Goal: Information Seeking & Learning: Check status

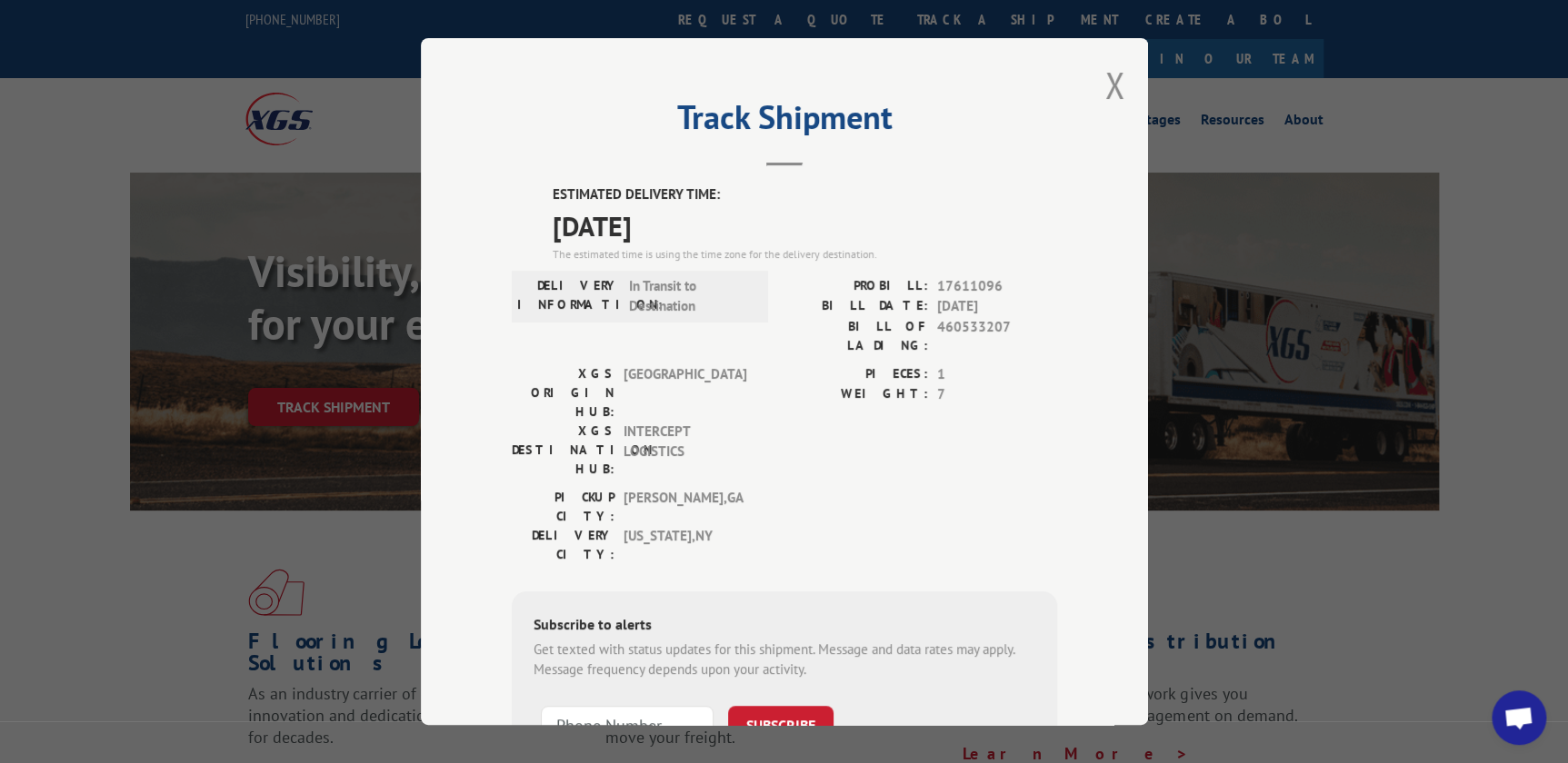
click at [1096, 87] on div "Track Shipment ESTIMATED DELIVERY TIME: [DATE] The estimated time is using the …" at bounding box center [784, 381] width 727 height 687
click at [1105, 84] on button "Close modal" at bounding box center [1115, 85] width 20 height 48
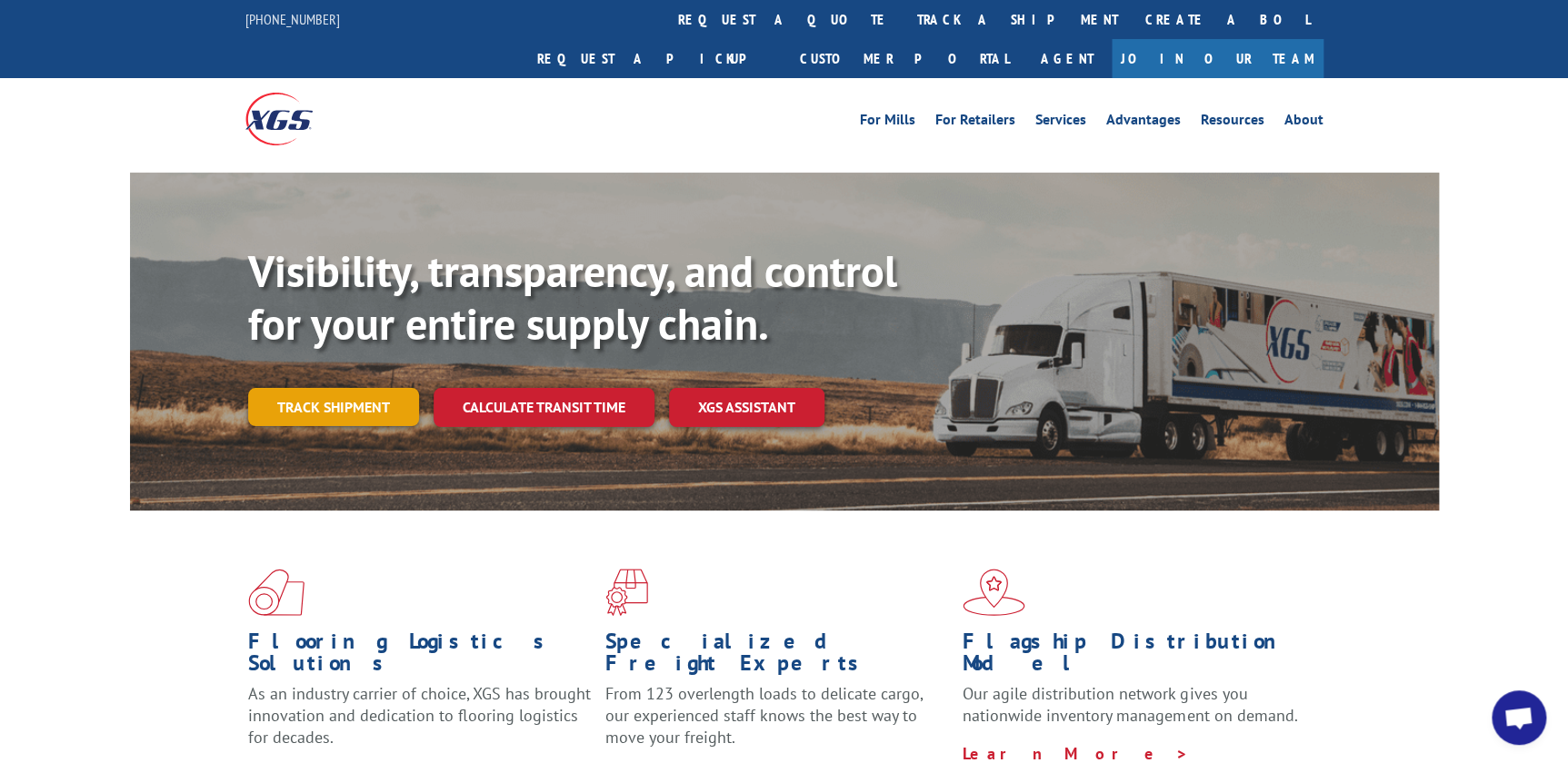
click at [341, 388] on link "Track shipment" at bounding box center [333, 407] width 171 height 38
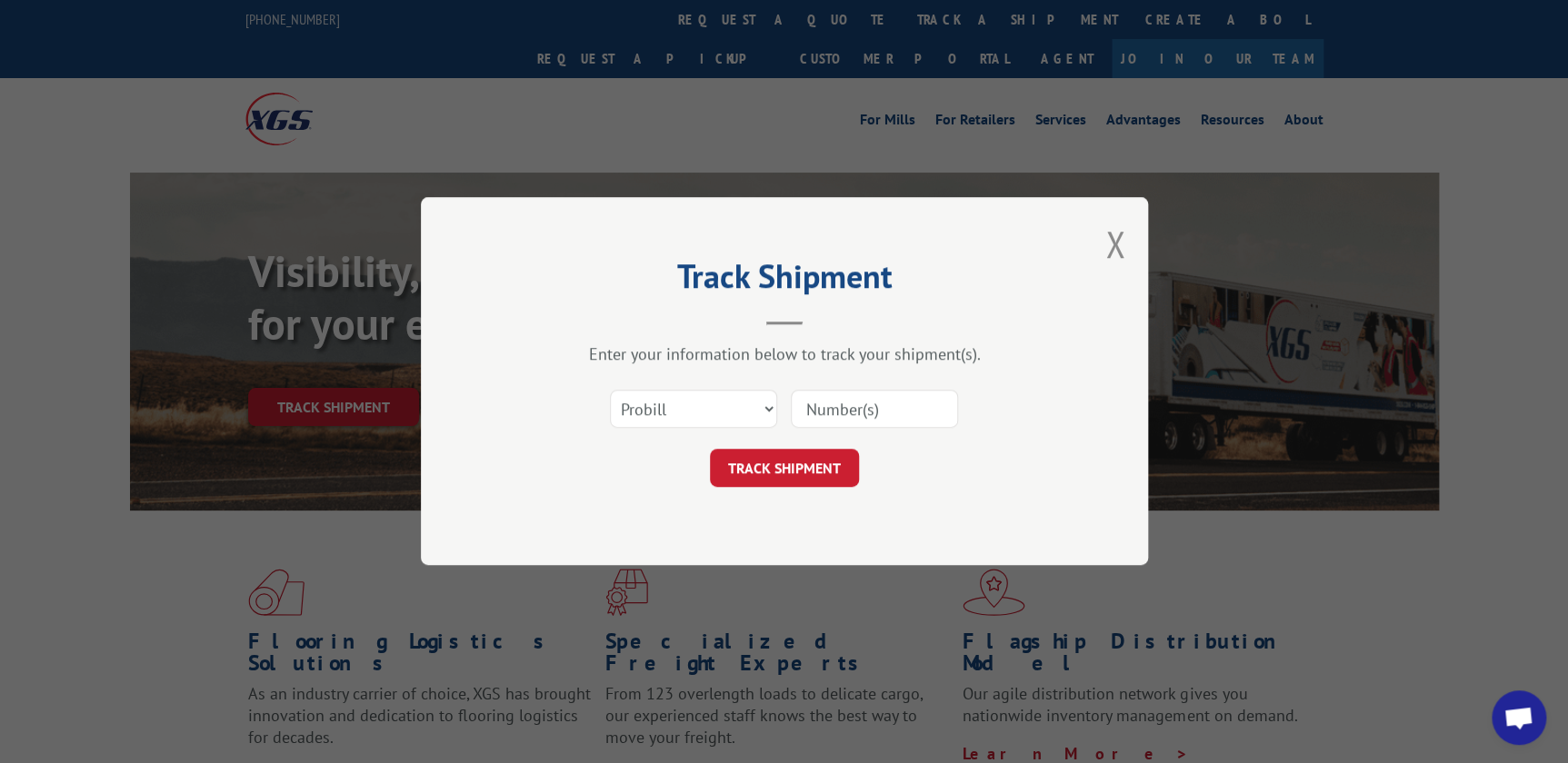
click at [822, 404] on input at bounding box center [875, 410] width 168 height 38
click at [822, 407] on input at bounding box center [875, 410] width 168 height 38
paste input "128779624"
type input "128779624"
click button "TRACK SHIPMENT" at bounding box center [784, 469] width 149 height 38
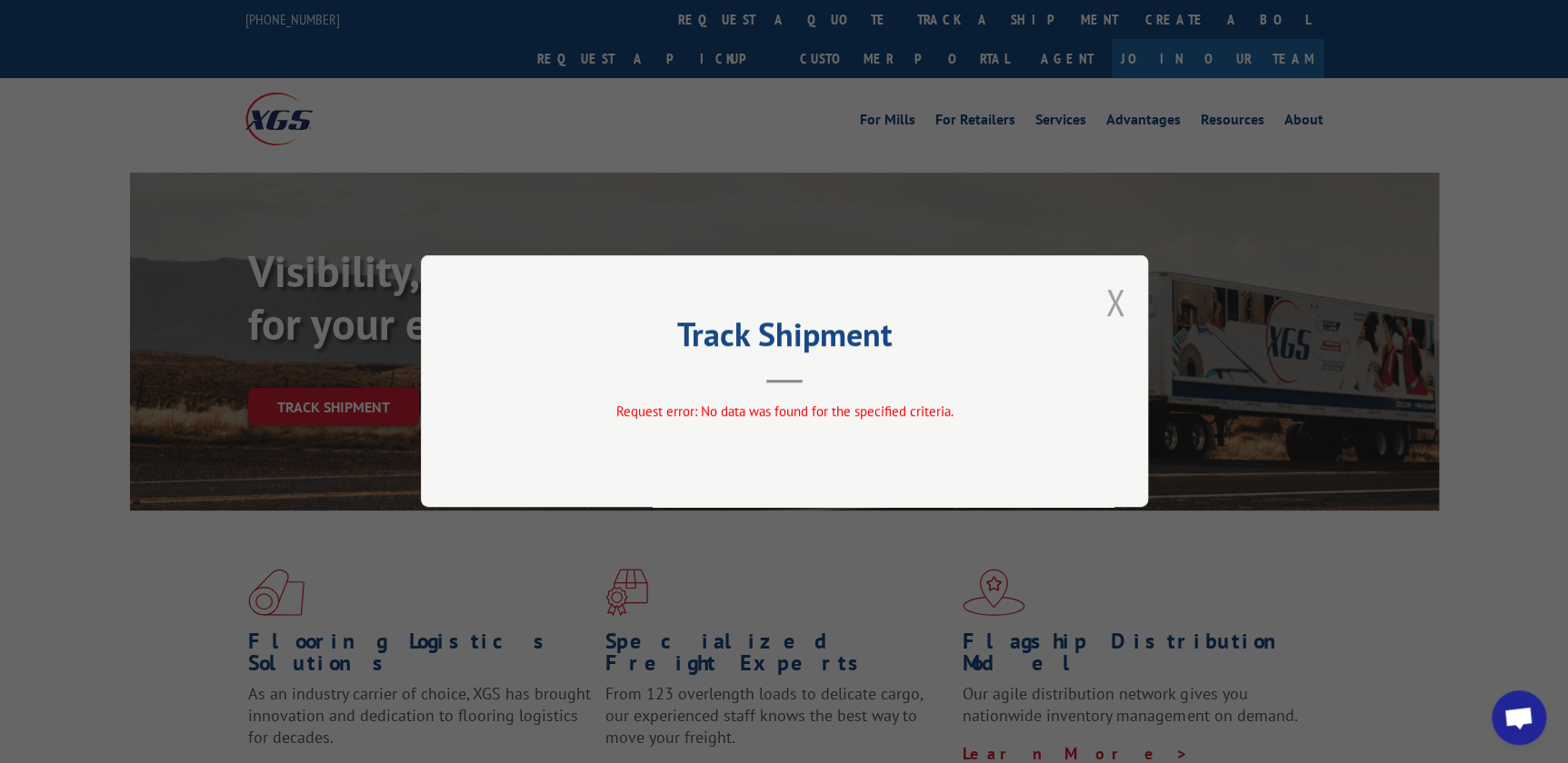
click at [1122, 304] on button "Close modal" at bounding box center [1115, 302] width 20 height 48
